Goal: Task Accomplishment & Management: Complete application form

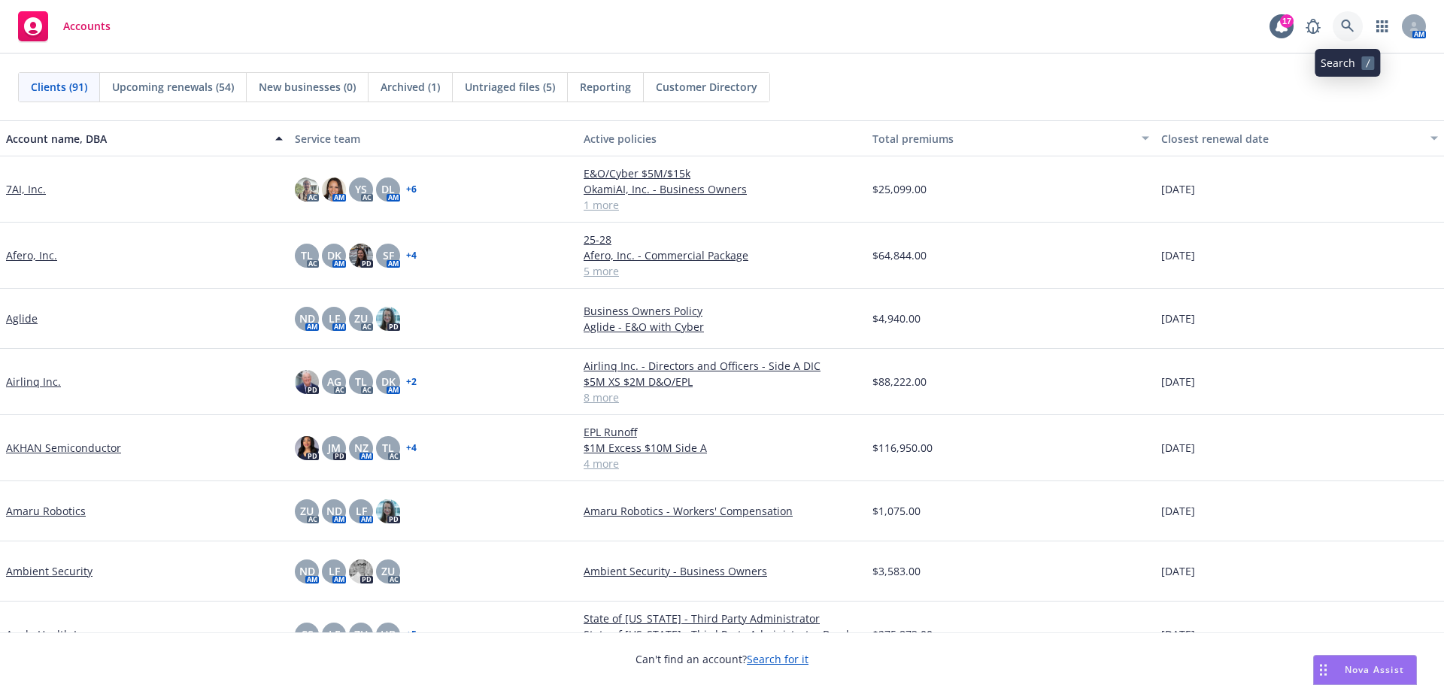
click at [1349, 20] on icon at bounding box center [1348, 27] width 14 height 14
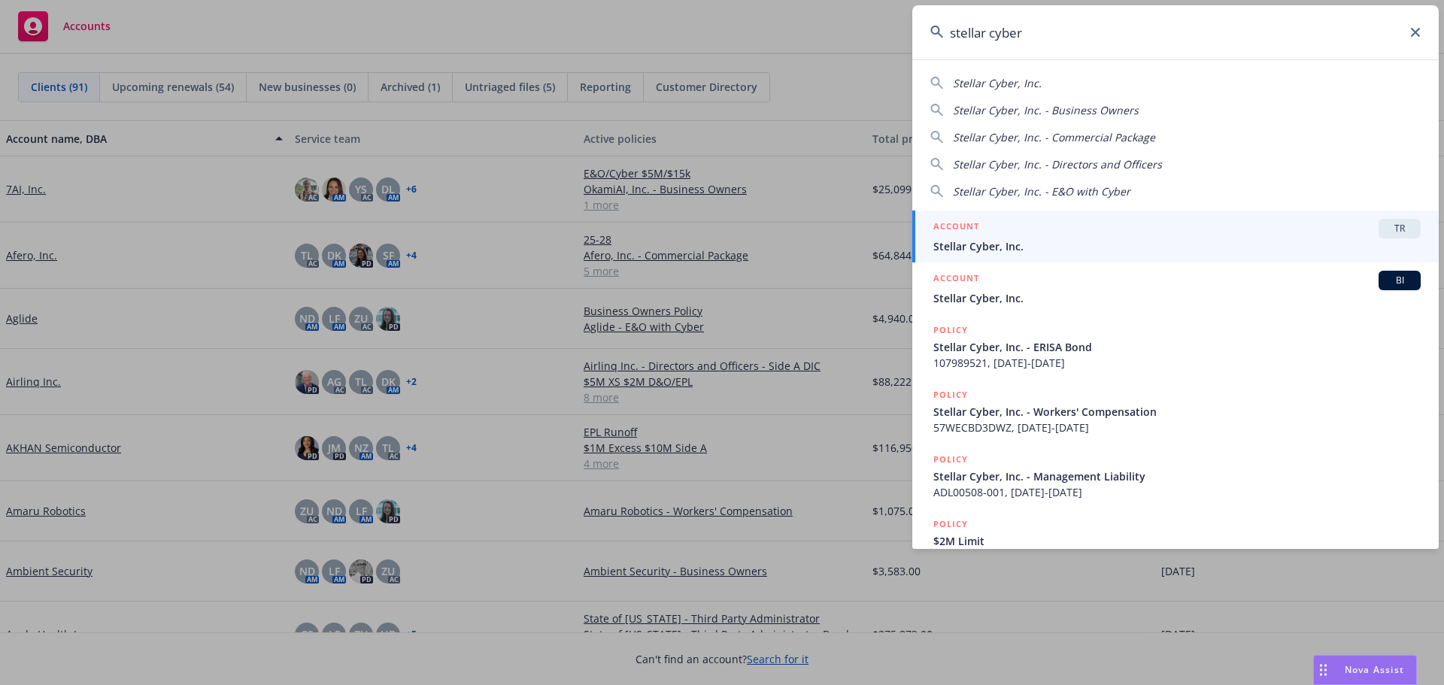
type input "stellar cyber"
click at [958, 243] on span "Stellar Cyber, Inc." at bounding box center [1178, 246] width 488 height 16
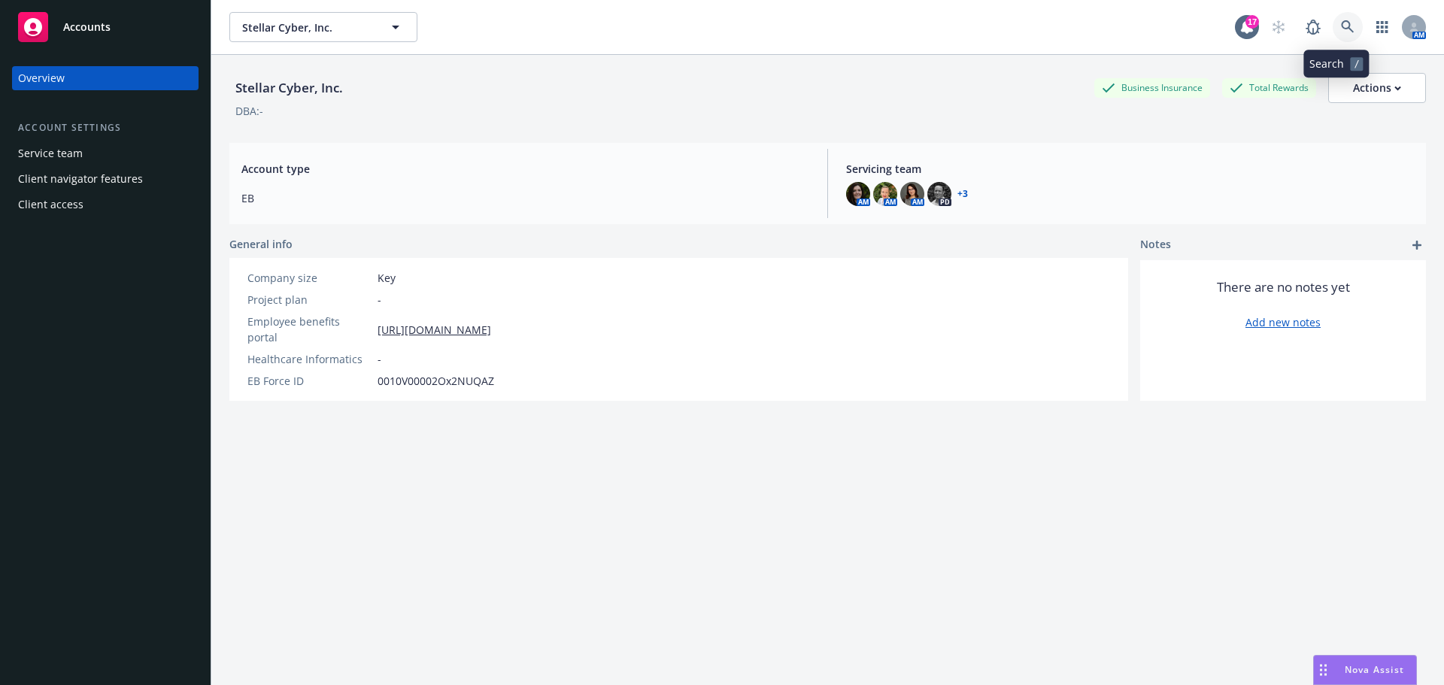
click at [1341, 30] on icon at bounding box center [1348, 27] width 14 height 14
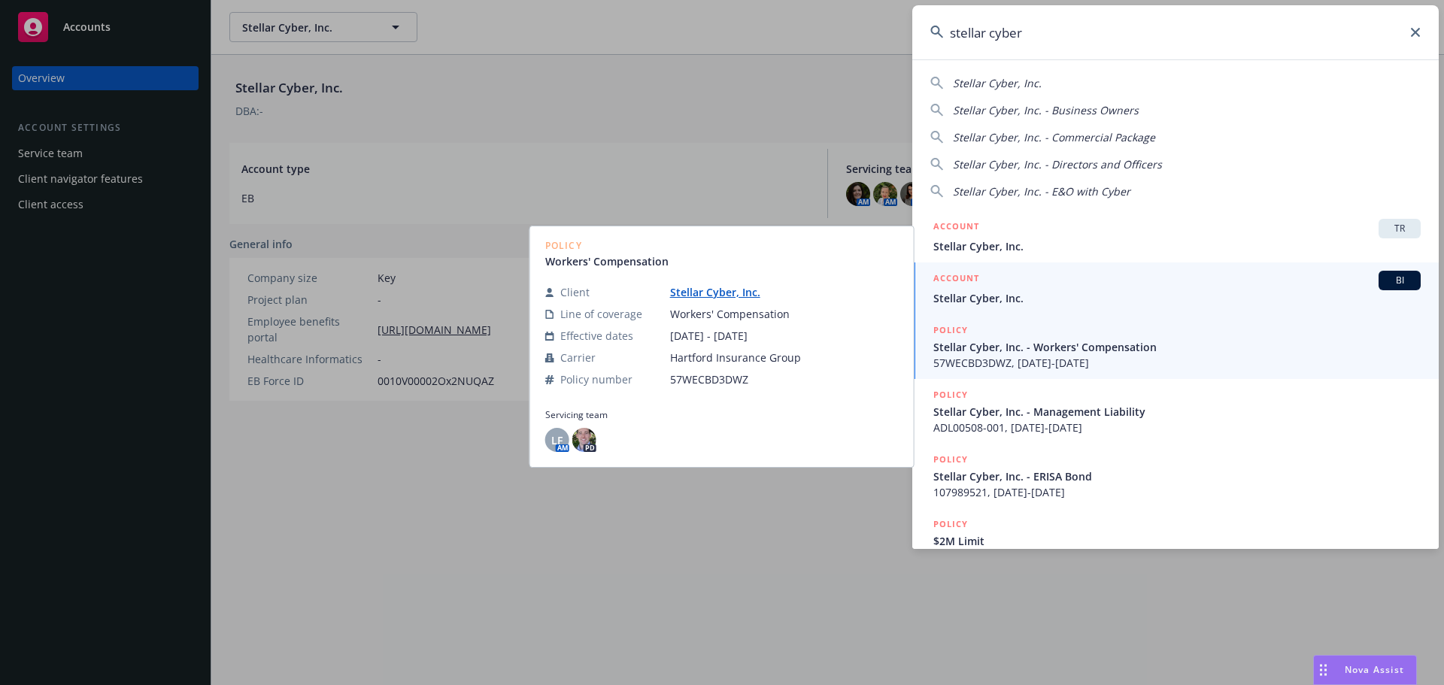
type input "stellar cyber"
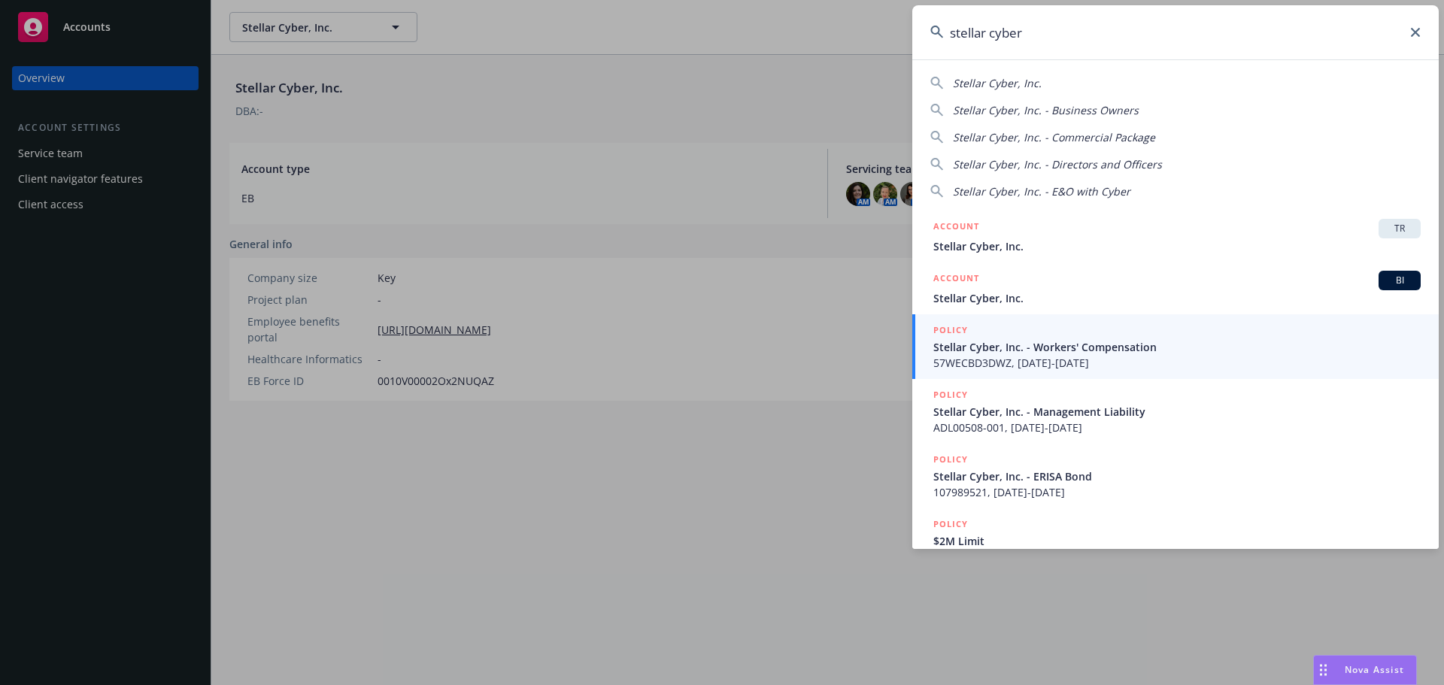
click at [1043, 299] on span "Stellar Cyber, Inc." at bounding box center [1178, 298] width 488 height 16
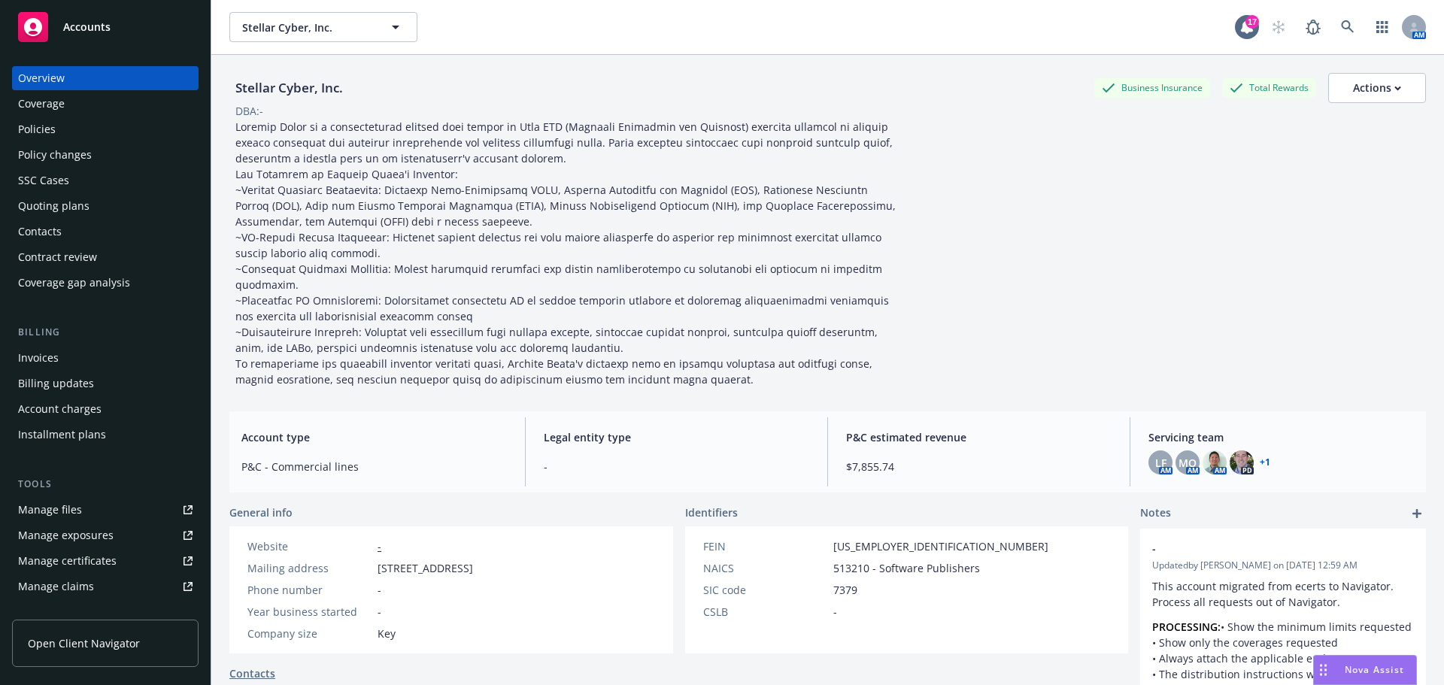
click at [35, 208] on div "Quoting plans" at bounding box center [53, 206] width 71 height 24
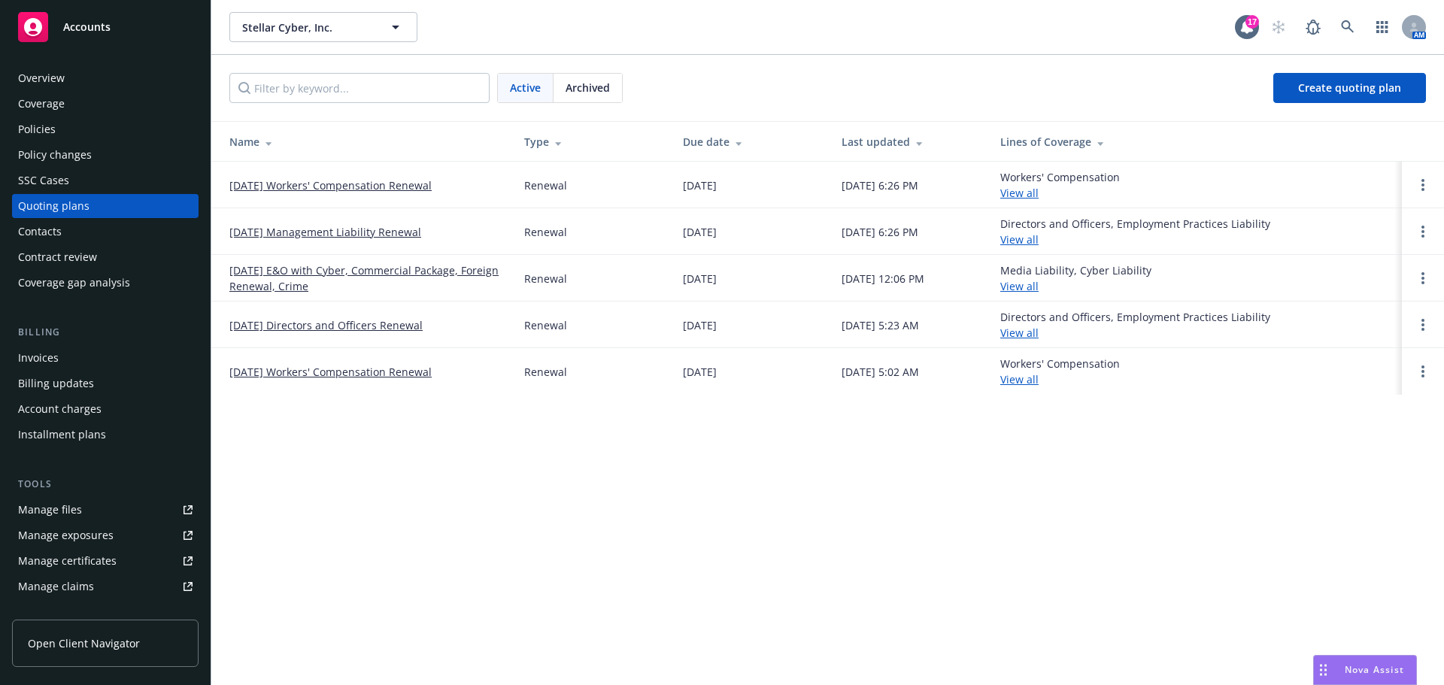
click at [281, 279] on link "[DATE] E&O with Cyber, Commercial Package, Foreign Renewal, Crime" at bounding box center [364, 279] width 271 height 32
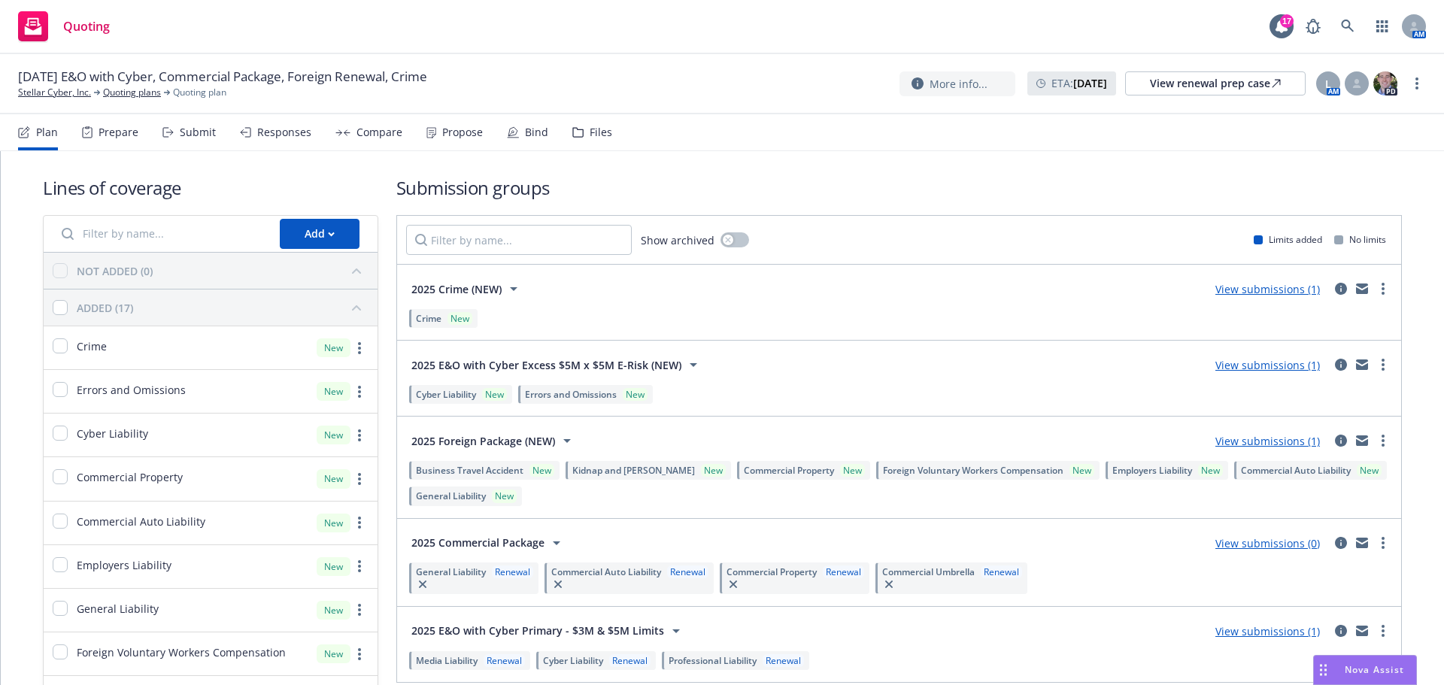
click at [193, 129] on div "Submit" at bounding box center [198, 132] width 36 height 12
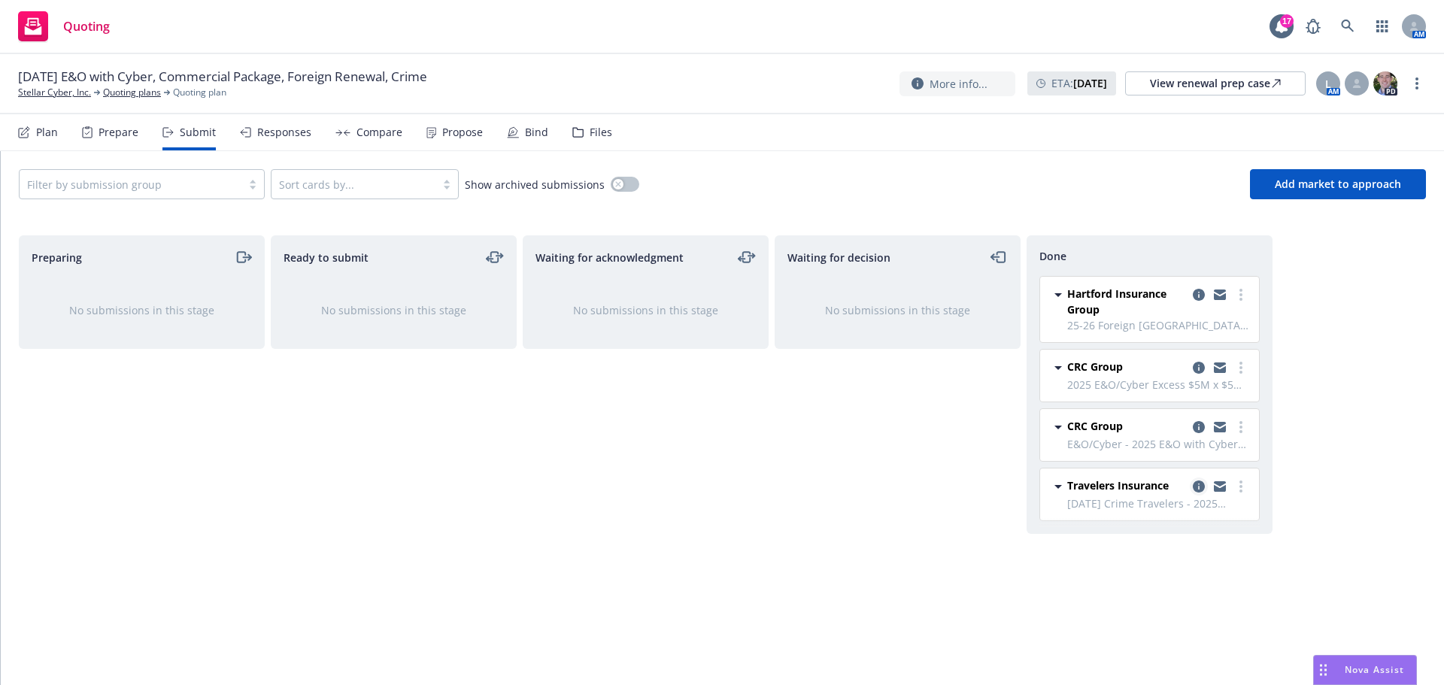
click at [1199, 487] on icon "copy logging email" at bounding box center [1199, 487] width 12 height 12
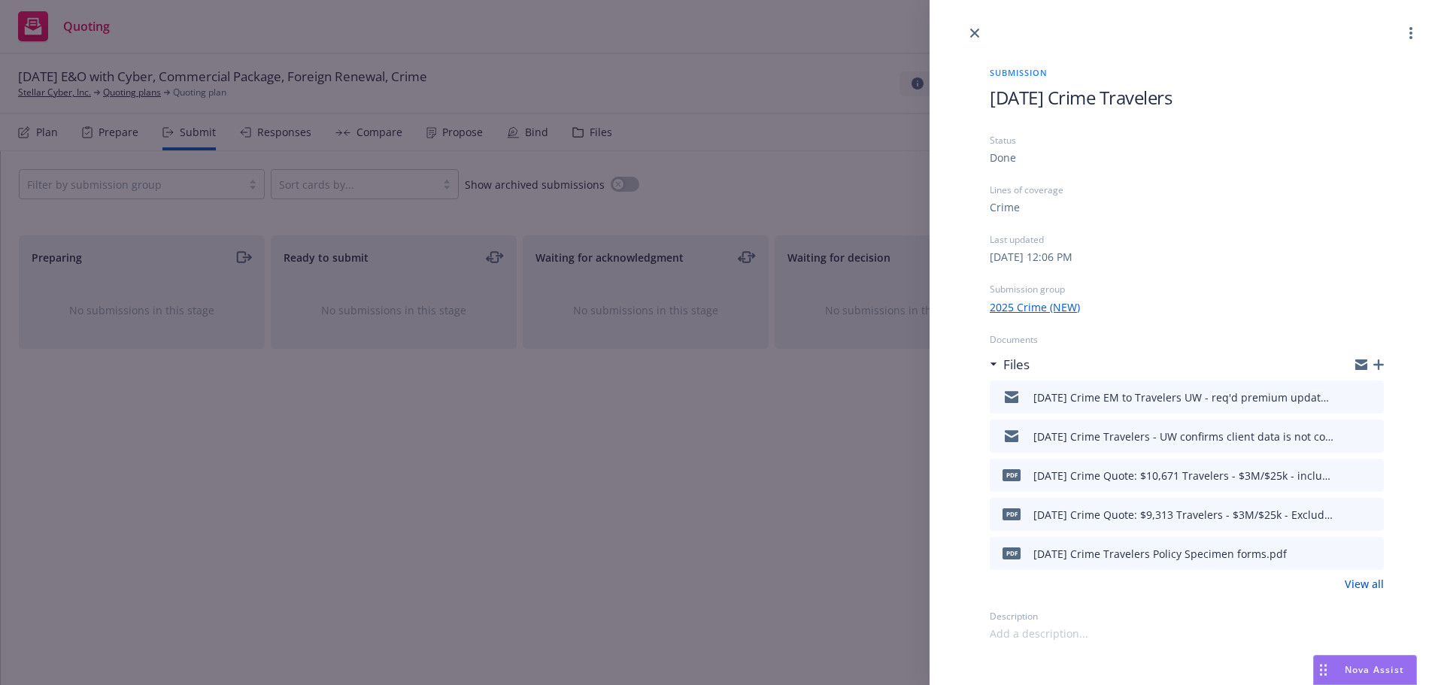
click at [1371, 398] on icon "preview file" at bounding box center [1370, 396] width 14 height 11
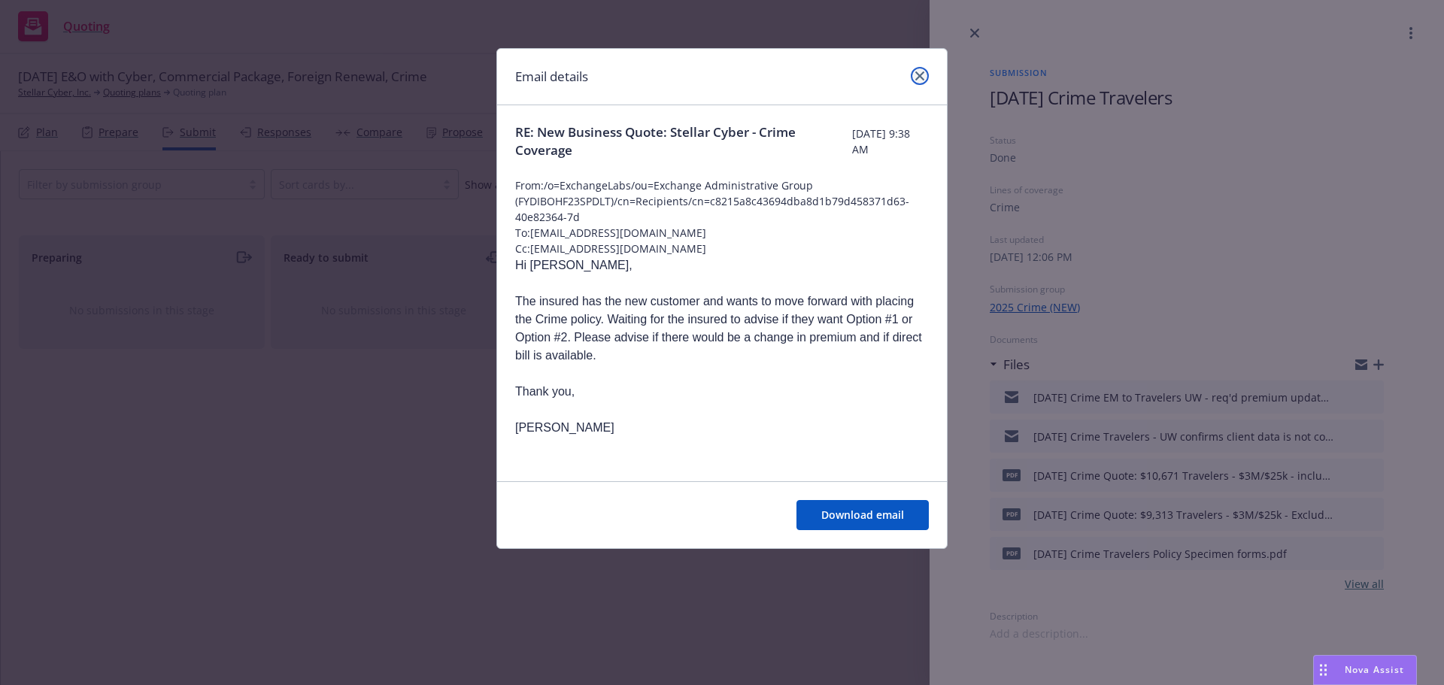
click at [919, 76] on icon "close" at bounding box center [920, 75] width 9 height 9
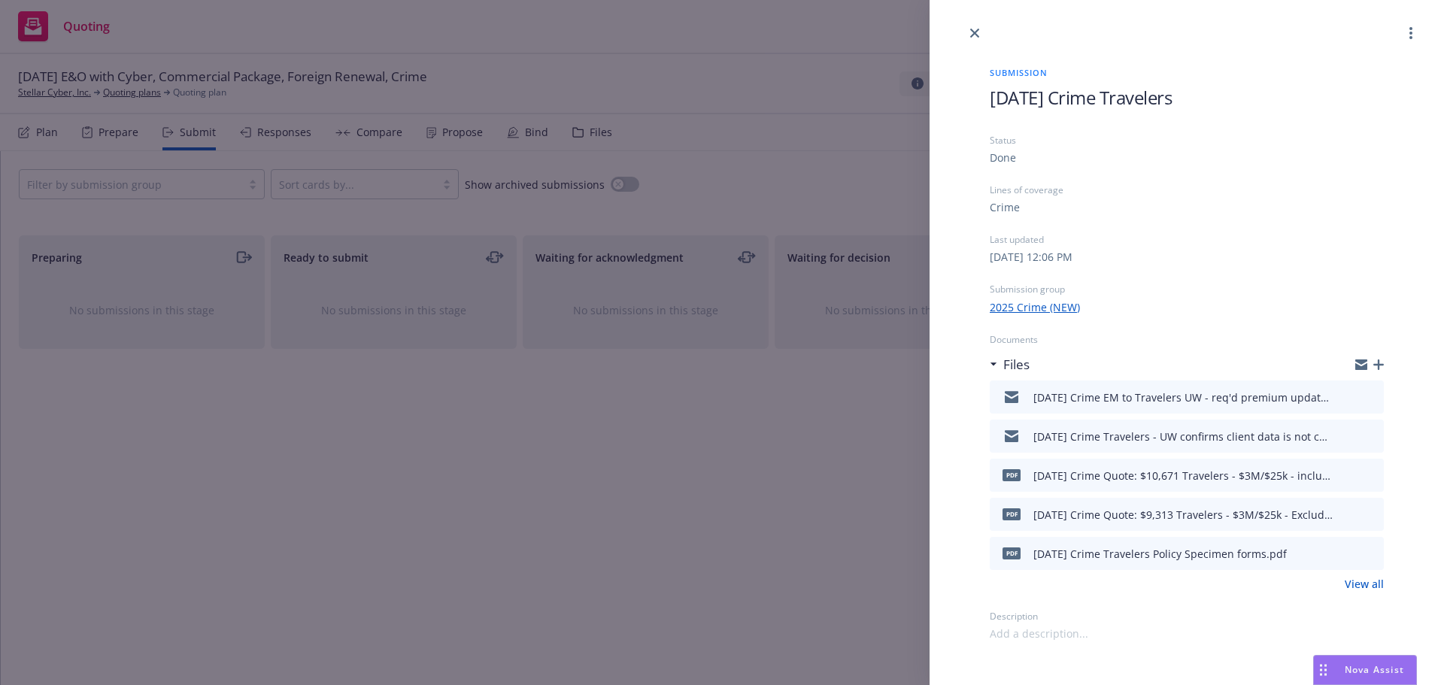
click at [1374, 434] on icon "preview file" at bounding box center [1370, 435] width 14 height 11
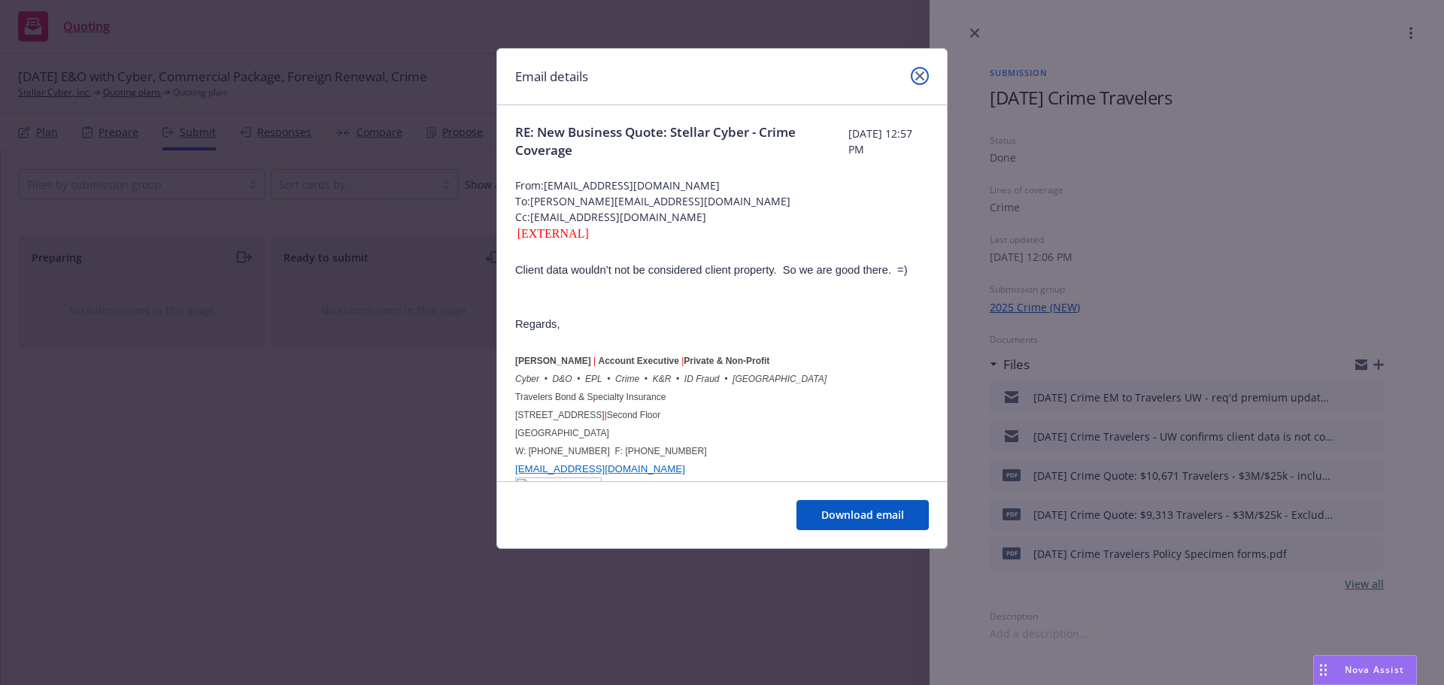
drag, startPoint x: 923, startPoint y: 79, endPoint x: 1012, endPoint y: 163, distance: 121.9
click at [922, 80] on link "close" at bounding box center [920, 76] width 18 height 18
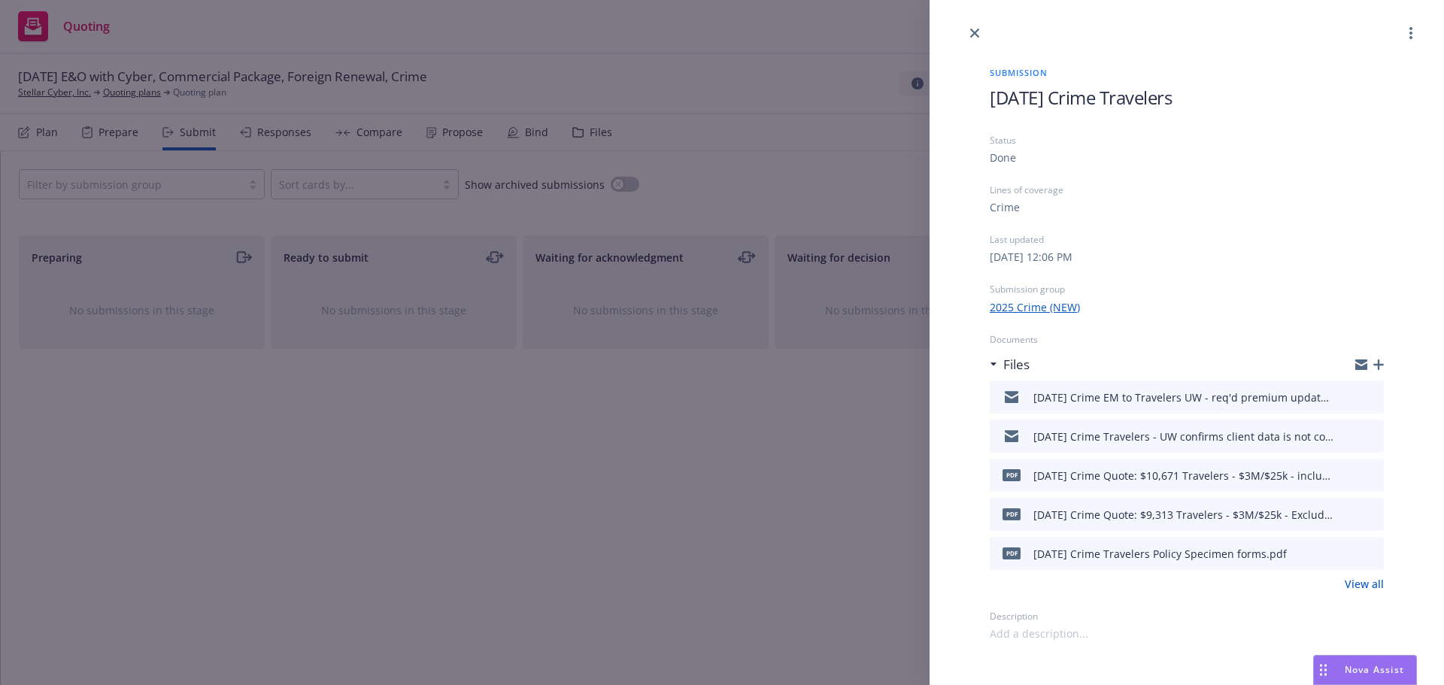
click at [1374, 395] on icon "preview file" at bounding box center [1370, 396] width 14 height 11
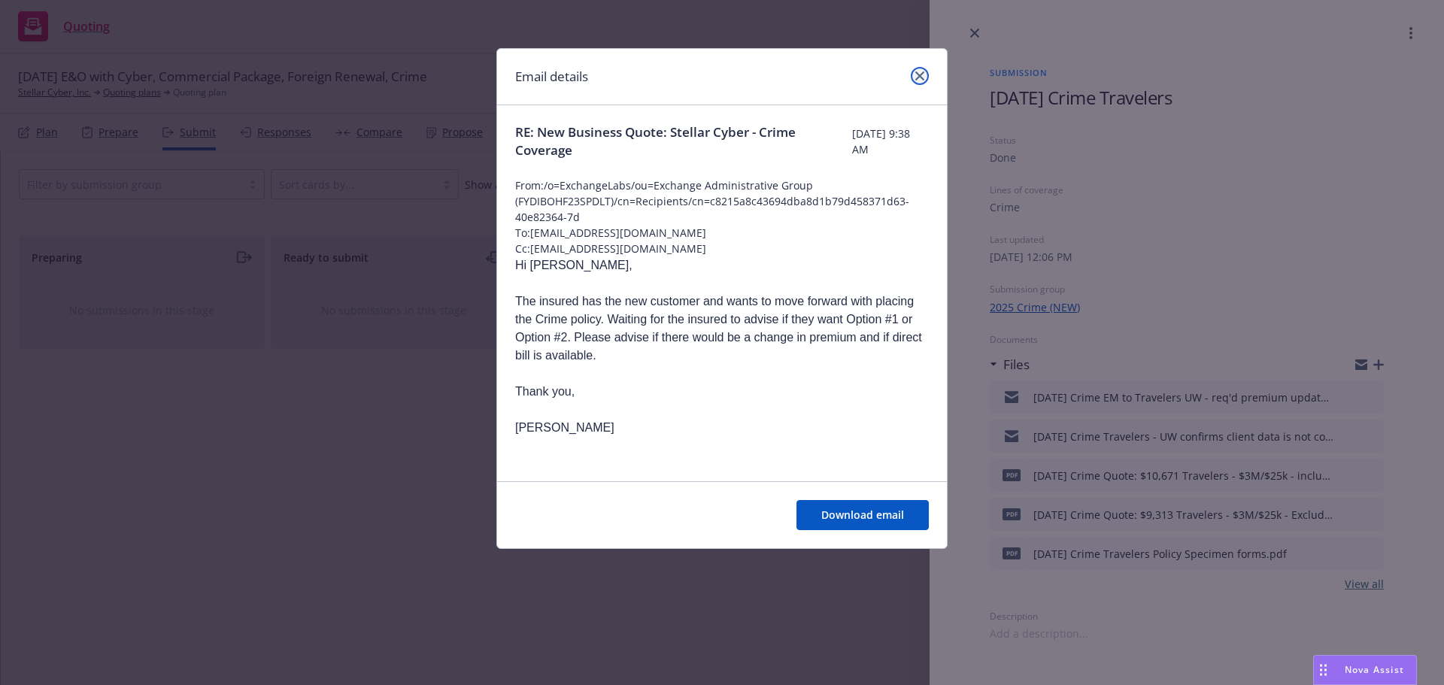
click at [918, 75] on icon "close" at bounding box center [920, 75] width 9 height 9
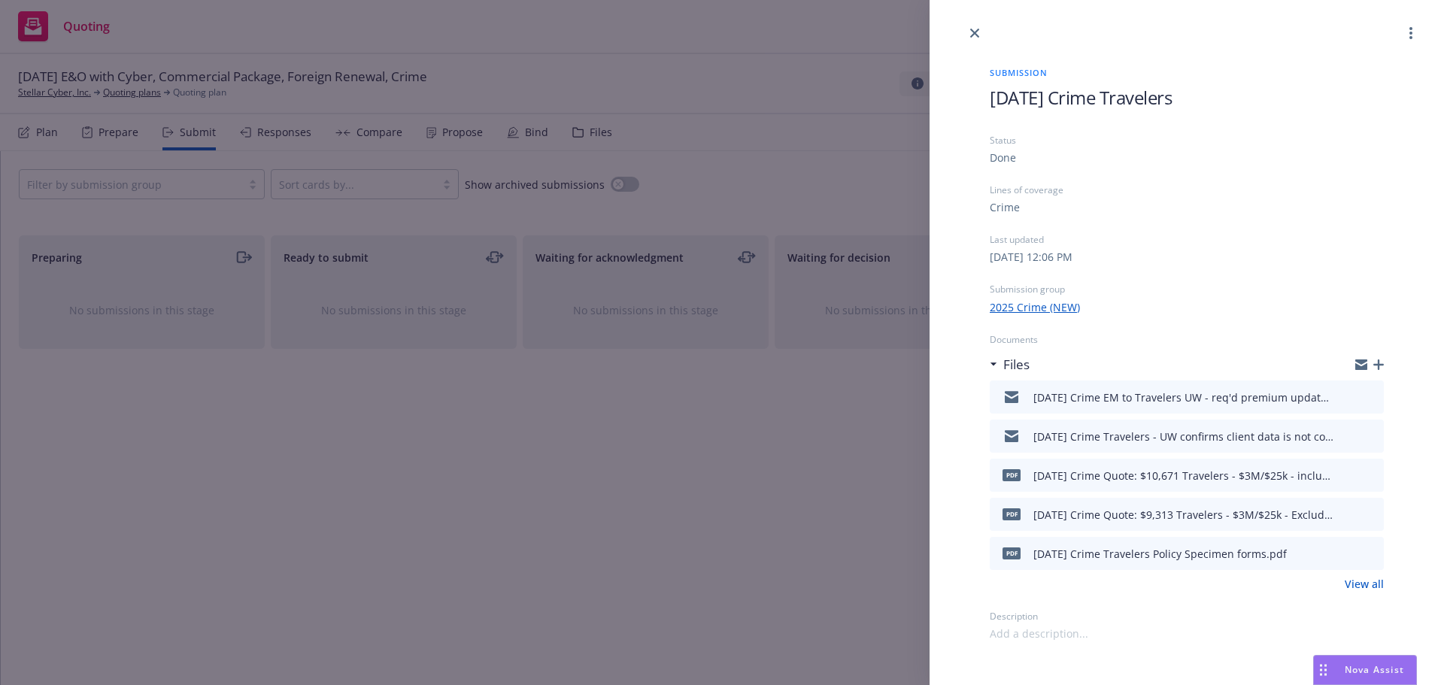
drag, startPoint x: 971, startPoint y: 33, endPoint x: 961, endPoint y: 39, distance: 12.1
click at [971, 34] on icon "close" at bounding box center [974, 33] width 9 height 9
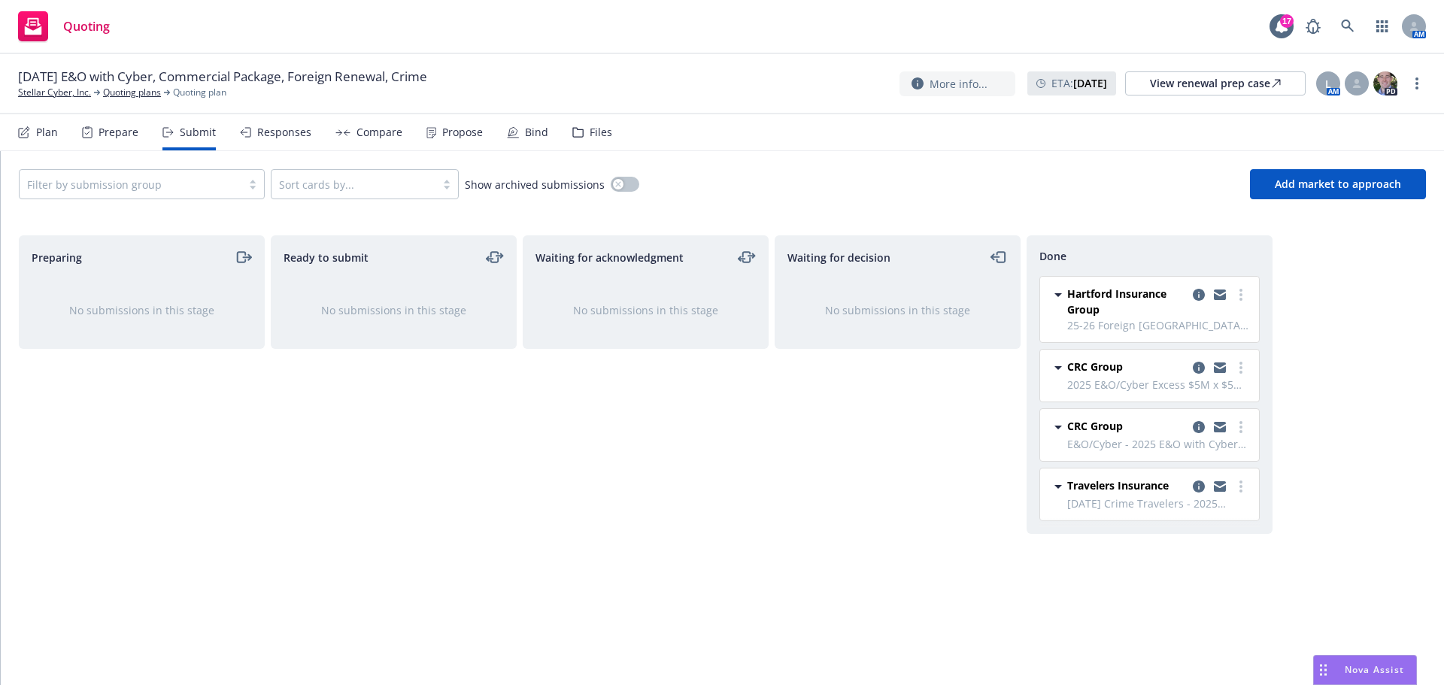
click at [511, 131] on icon at bounding box center [513, 132] width 12 height 12
